Goal: Information Seeking & Learning: Learn about a topic

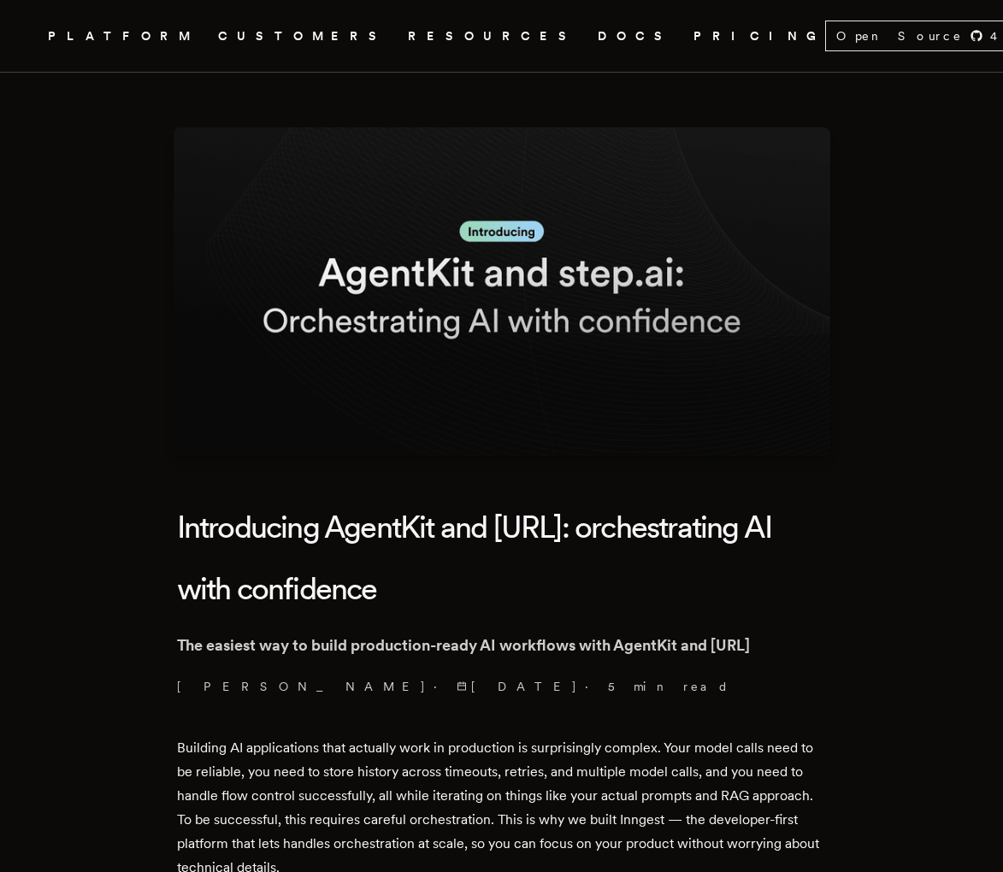
click at [598, 33] on link "DOCS" at bounding box center [635, 36] width 75 height 21
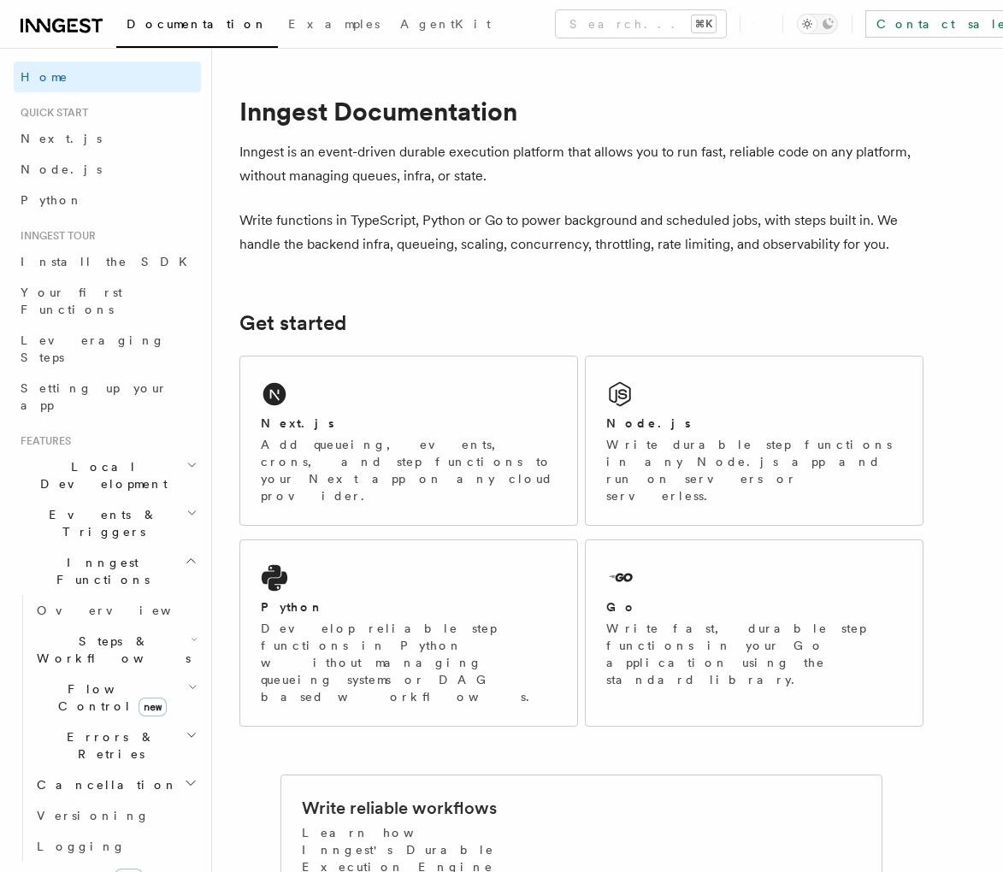
scroll to position [572, 0]
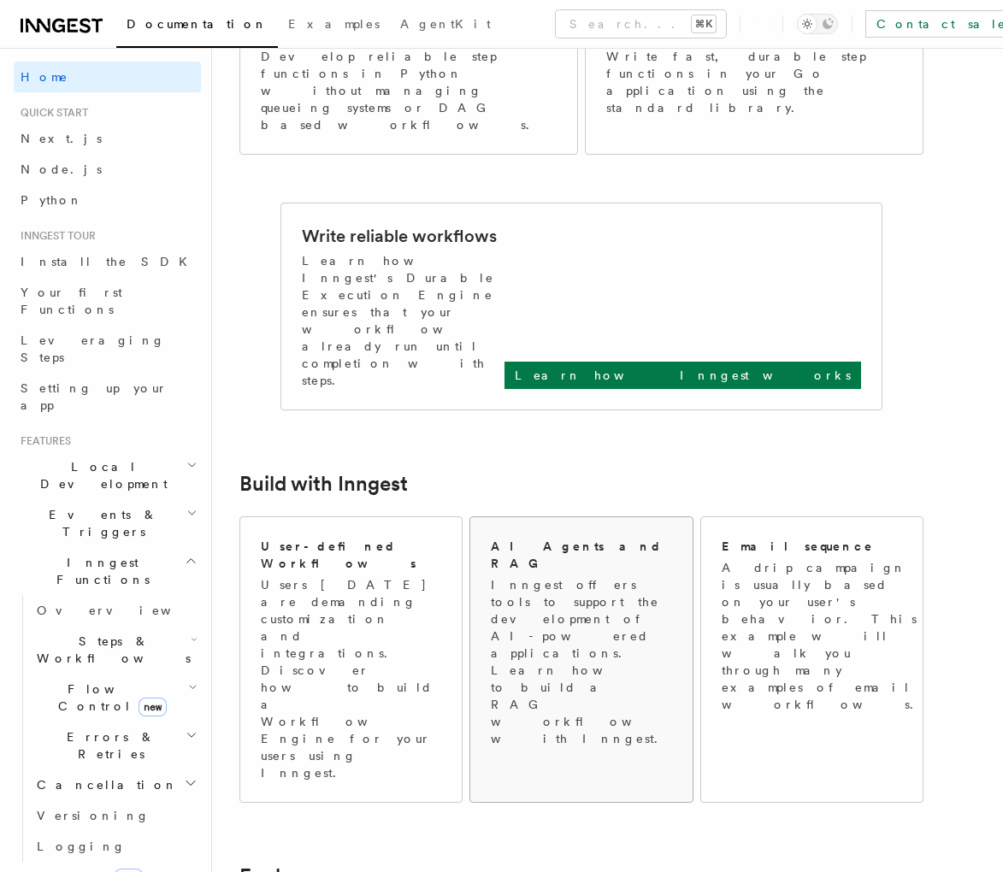
click at [564, 576] on p "Inngest offers tools to support the development of AI-powered applications. Lea…" at bounding box center [582, 661] width 183 height 171
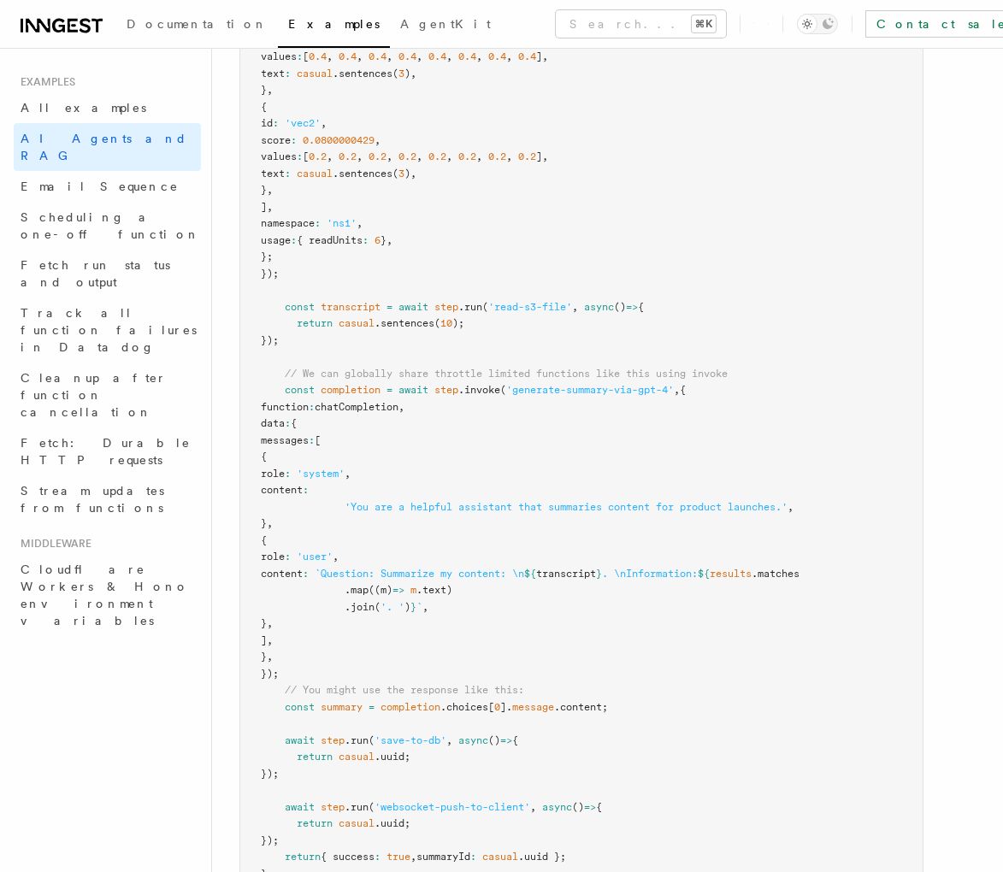
scroll to position [913, 0]
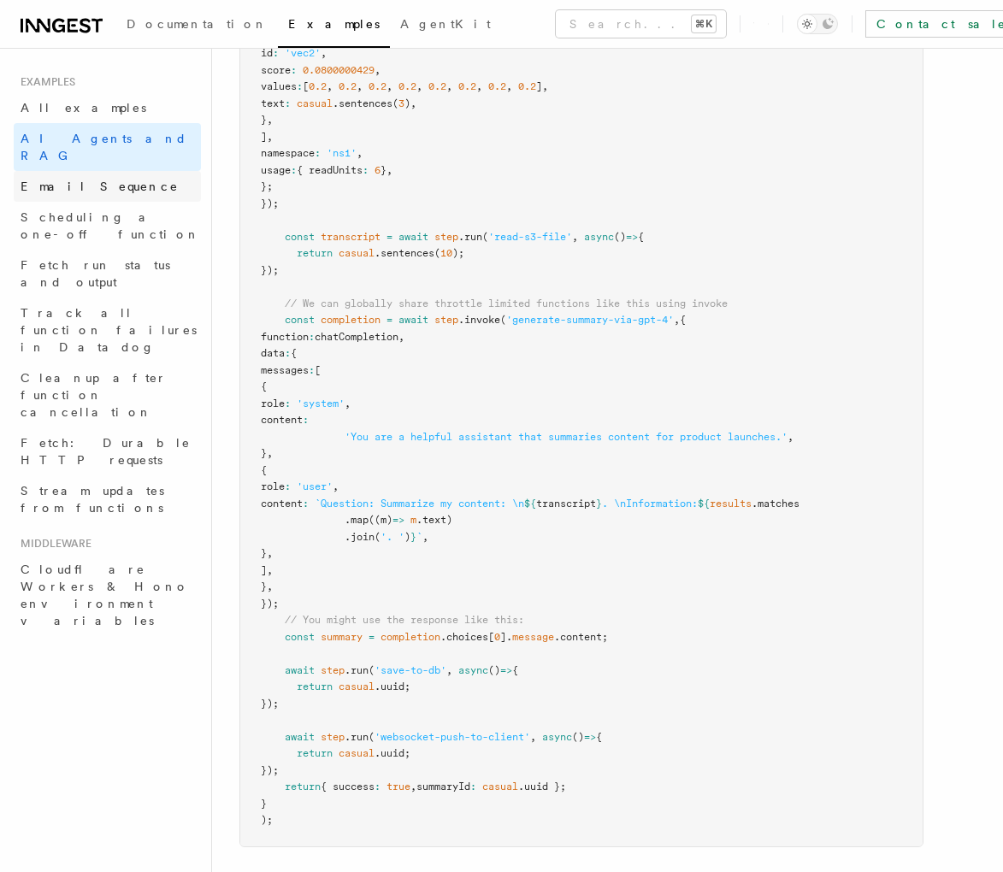
click at [64, 180] on span "Email Sequence" at bounding box center [100, 187] width 158 height 14
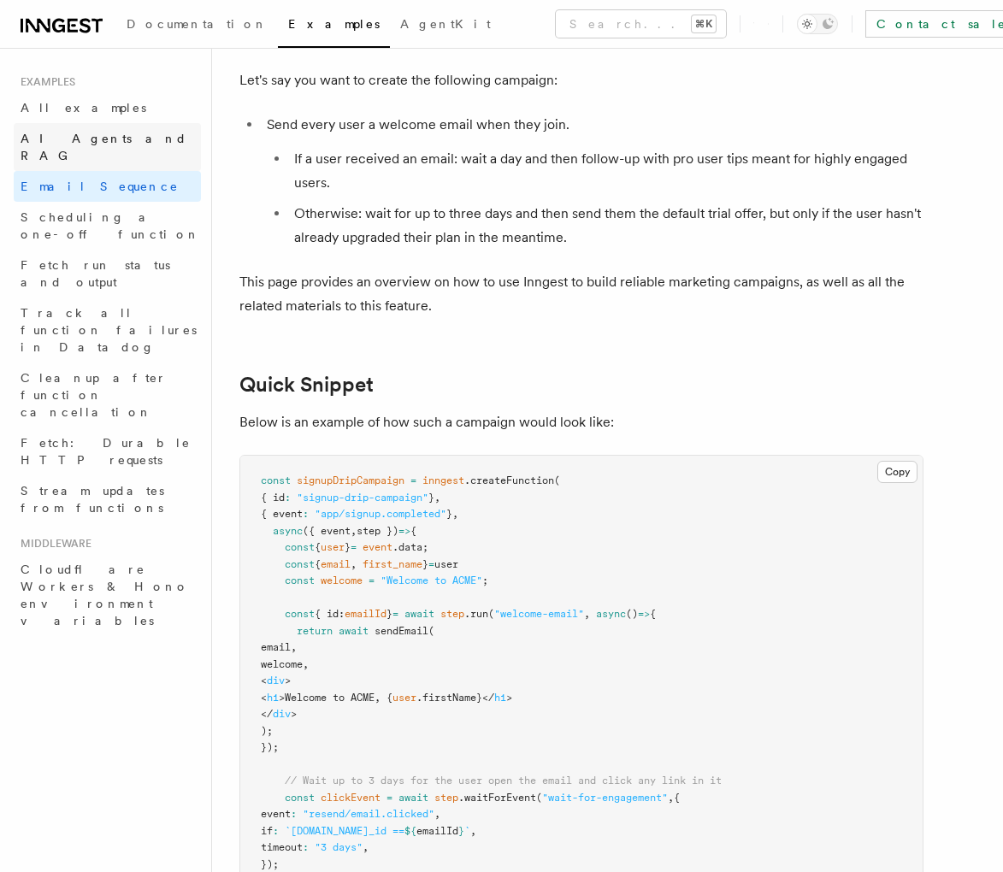
scroll to position [120, 0]
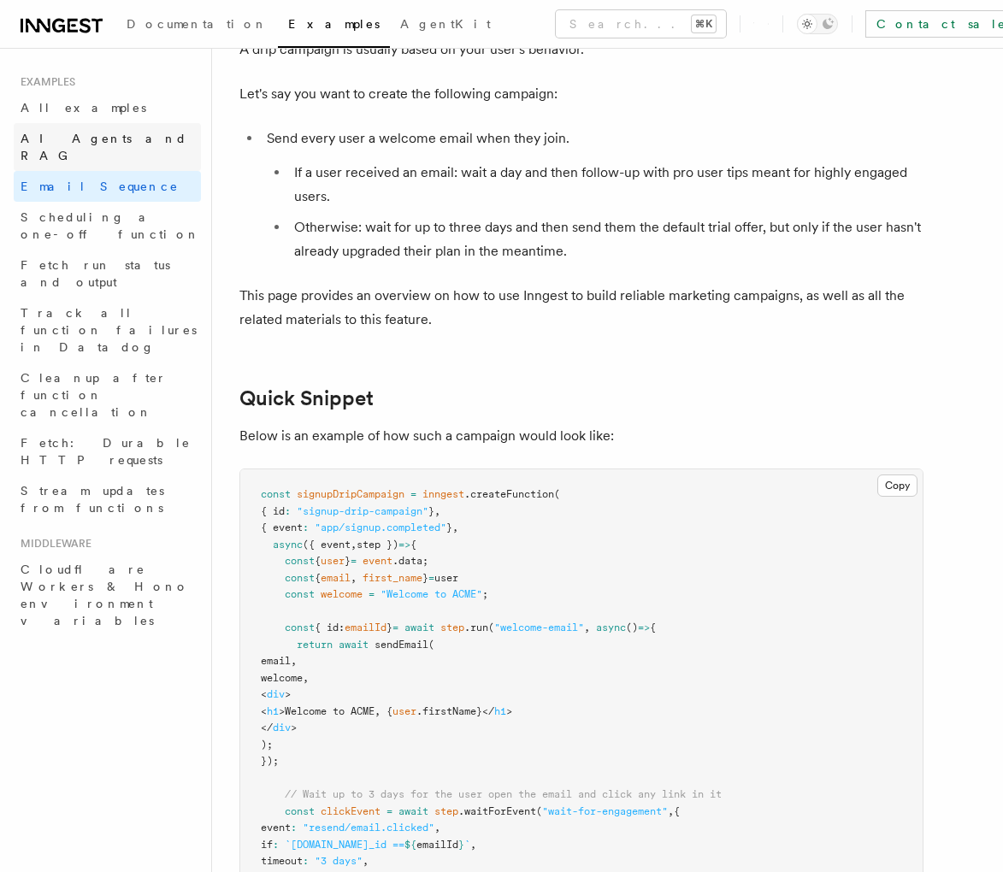
click at [62, 133] on span "AI Agents and RAG" at bounding box center [104, 147] width 167 height 31
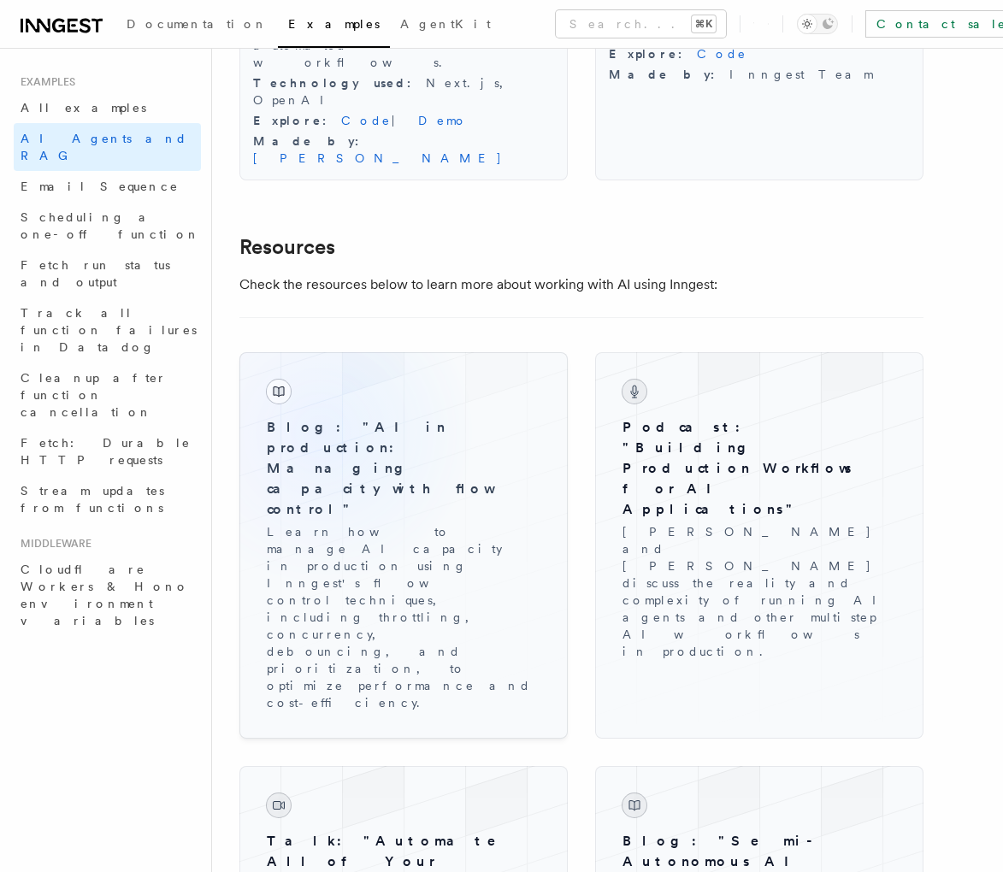
scroll to position [2243, 0]
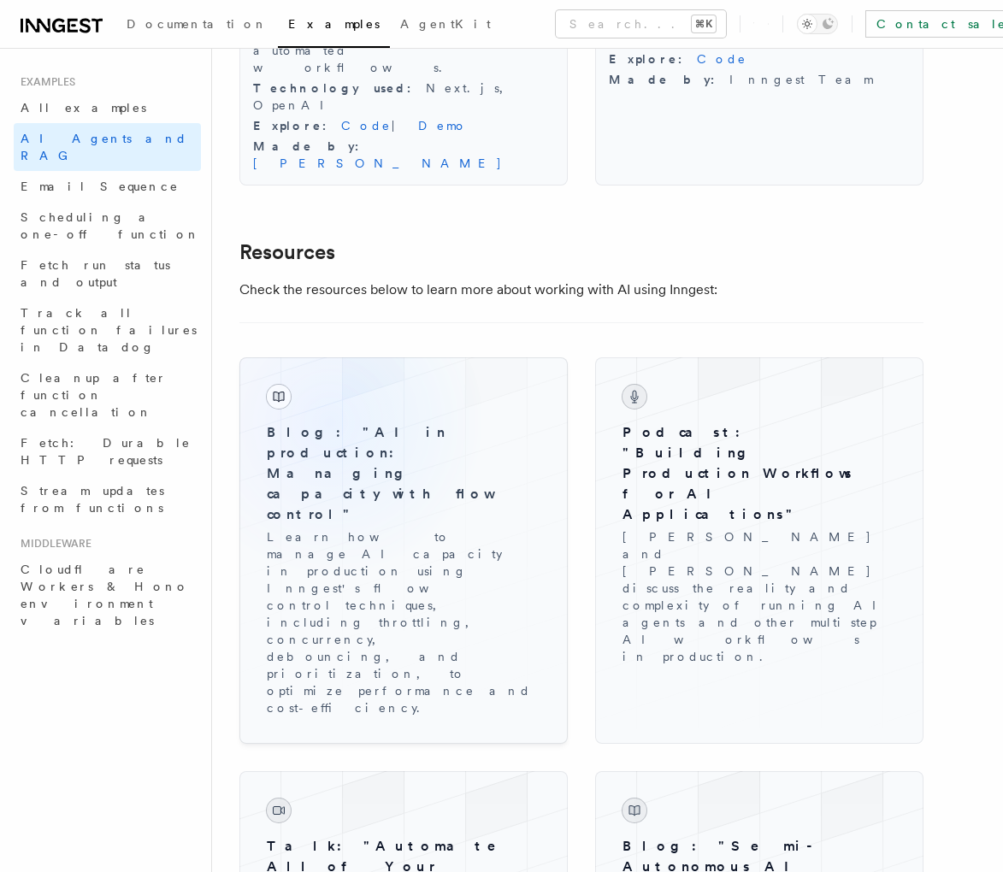
click at [330, 422] on h3 "Blog: "AI in production: Managing capacity with flow control"" at bounding box center [404, 473] width 274 height 103
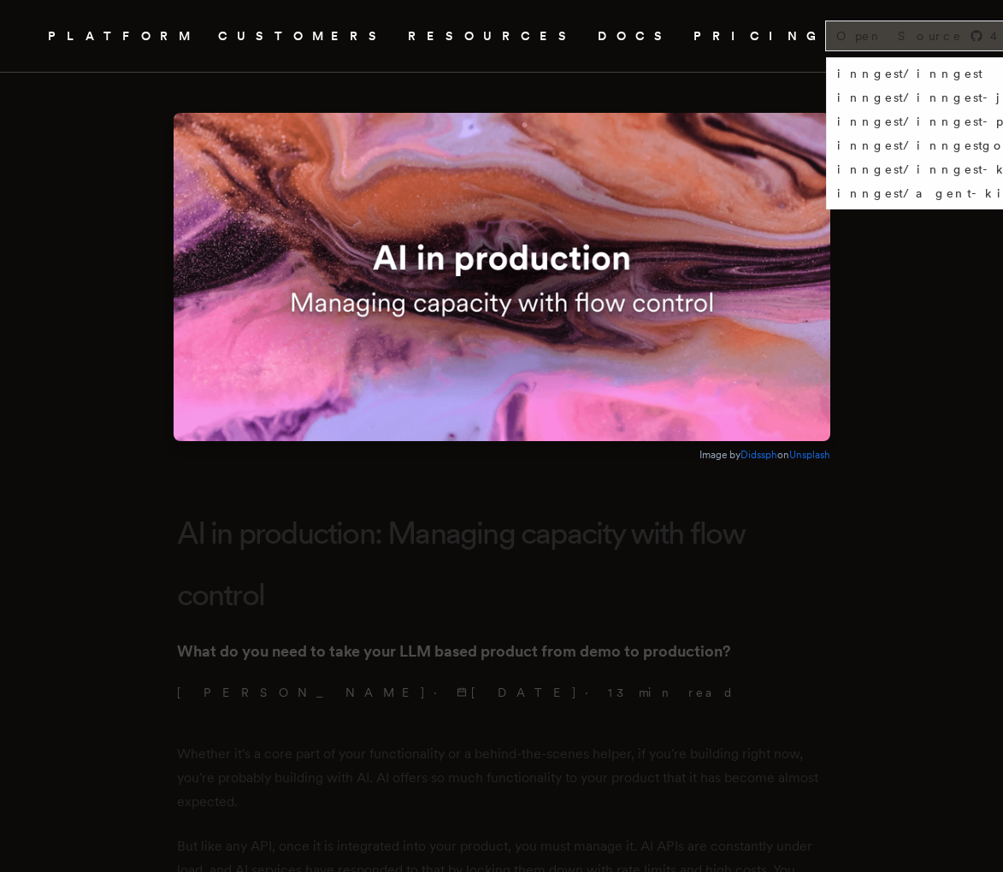
scroll to position [26, 0]
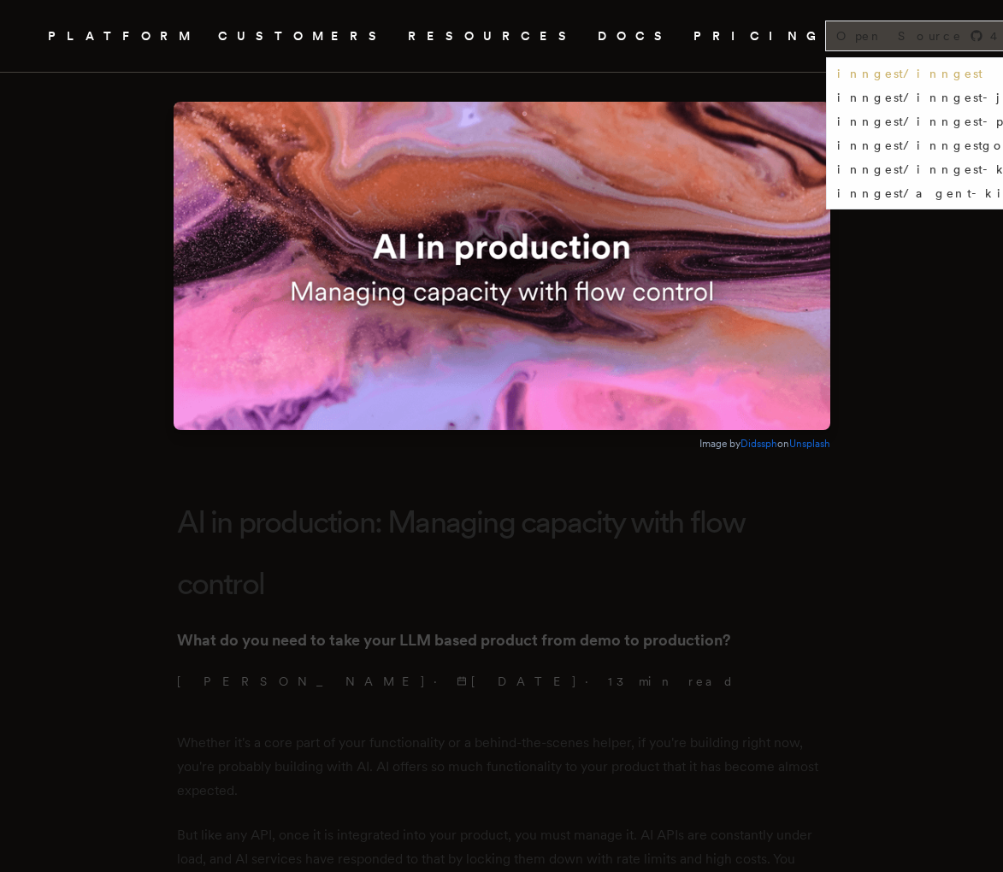
click at [837, 74] on link "inngest/inngest" at bounding box center [909, 74] width 145 height 14
